Goal: Information Seeking & Learning: Learn about a topic

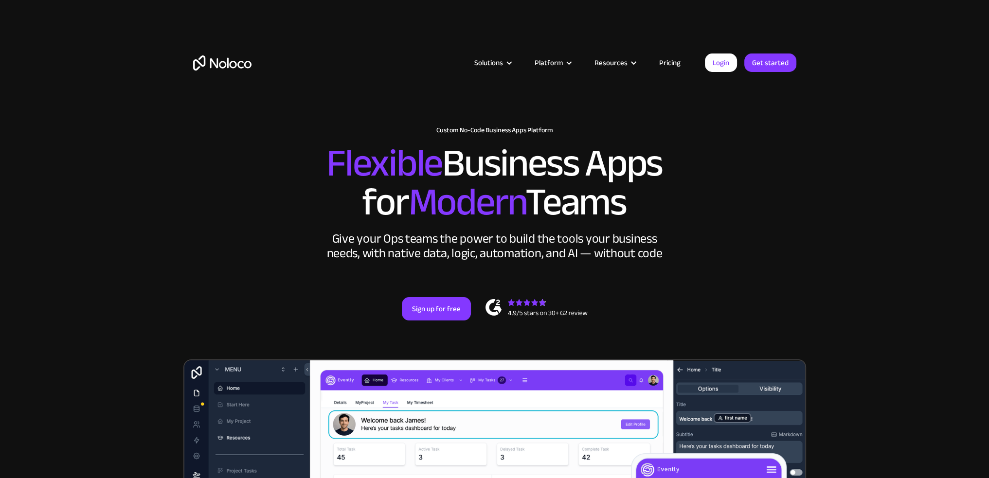
click at [671, 62] on link "Pricing" at bounding box center [670, 62] width 46 height 13
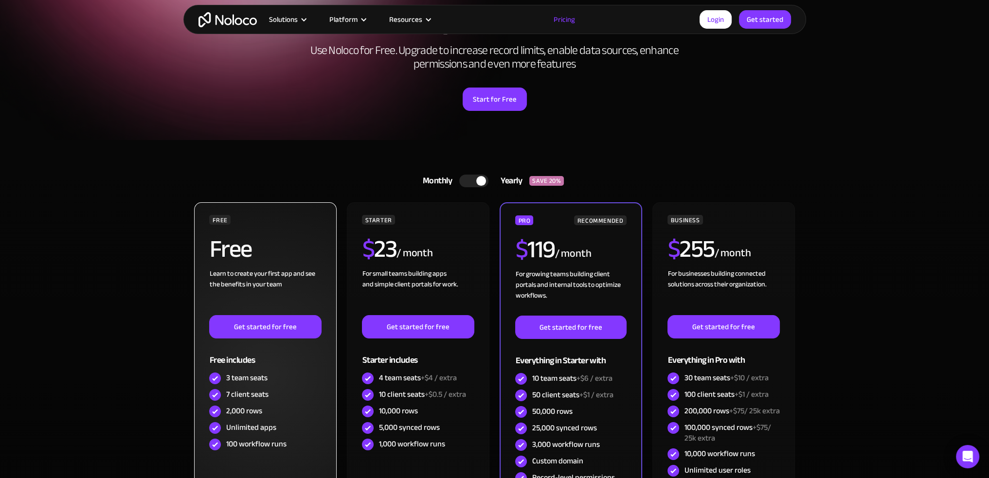
scroll to position [146, 0]
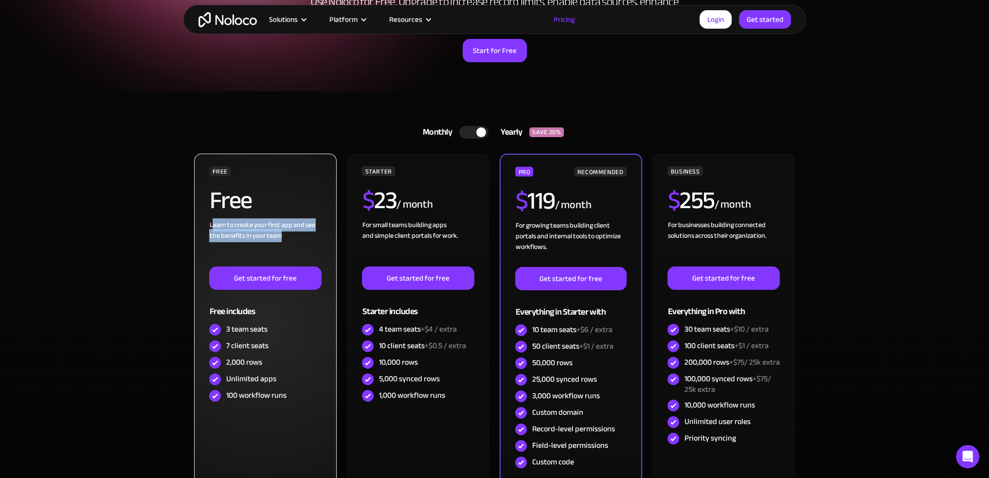
drag, startPoint x: 214, startPoint y: 223, endPoint x: 314, endPoint y: 236, distance: 101.1
click at [314, 236] on div "Learn to create your first app and see the benefits in your team ‍" at bounding box center [265, 243] width 112 height 47
drag, startPoint x: 226, startPoint y: 362, endPoint x: 260, endPoint y: 361, distance: 34.1
click at [260, 361] on div "2,000 rows" at bounding box center [244, 362] width 36 height 11
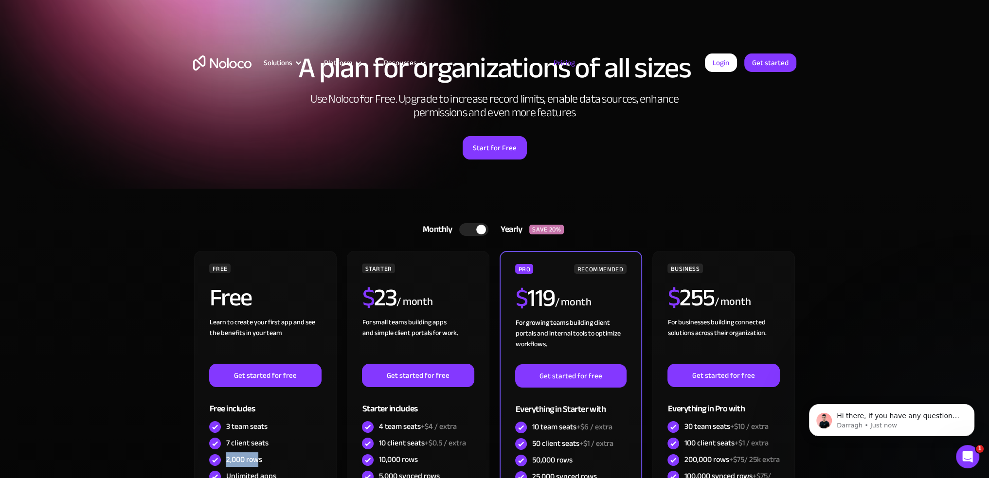
scroll to position [0, 0]
